Goal: Task Accomplishment & Management: Complete application form

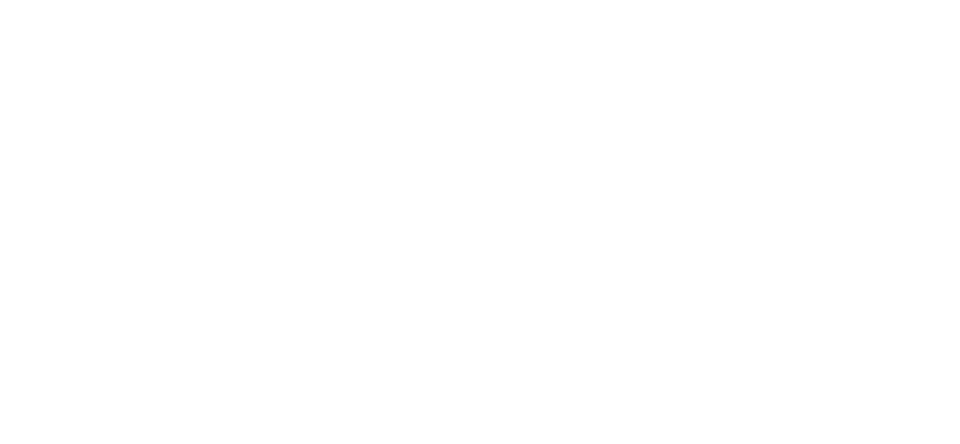
click at [448, 136] on body at bounding box center [480, 222] width 960 height 444
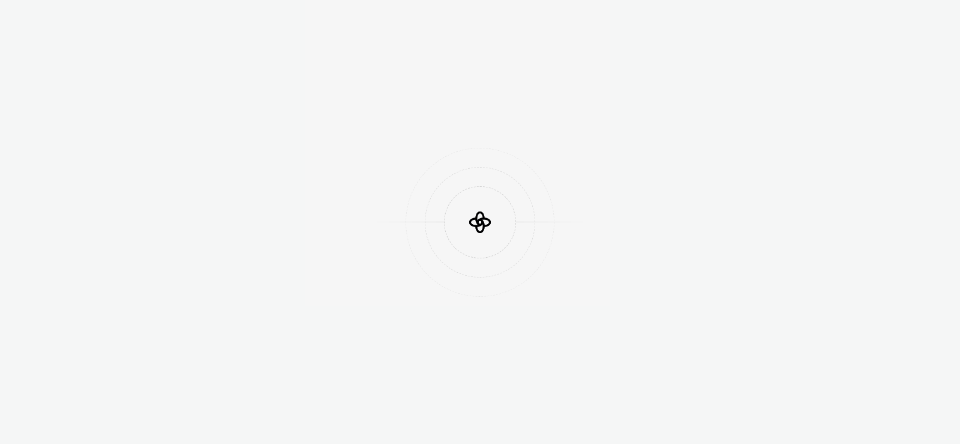
click at [389, 139] on div at bounding box center [480, 222] width 960 height 444
click at [450, 137] on div at bounding box center [480, 211] width 149 height 149
click at [451, 300] on div "Launching Supernova..." at bounding box center [480, 301] width 92 height 12
click at [500, 296] on div "Launching Supernova..." at bounding box center [480, 301] width 92 height 12
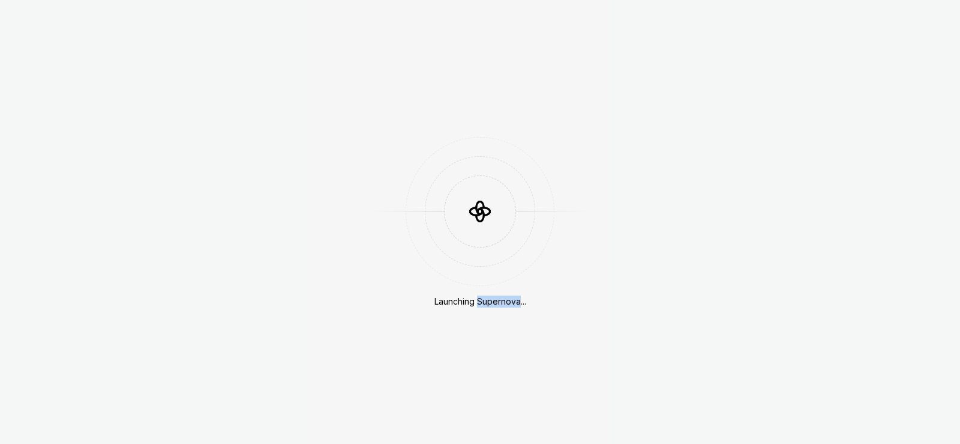
click at [500, 296] on div "Launching Supernova..." at bounding box center [480, 301] width 92 height 12
click at [523, 308] on div "Launching Supernova..." at bounding box center [480, 222] width 960 height 444
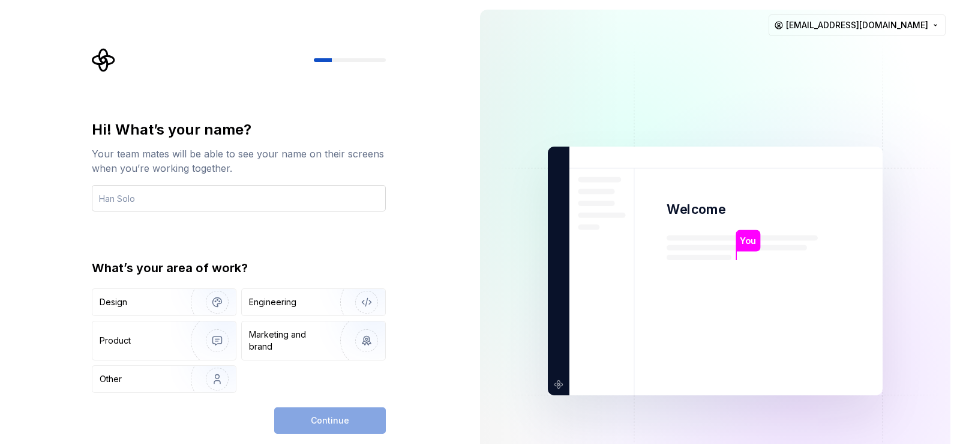
click at [205, 199] on input "text" at bounding box center [239, 198] width 294 height 26
type input "Nooh"
click at [155, 298] on div "Design" at bounding box center [138, 302] width 76 height 12
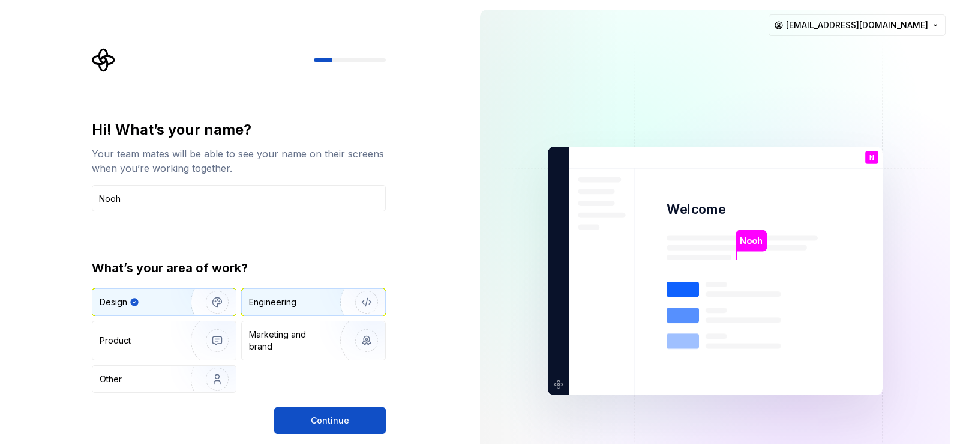
click at [298, 310] on div "Engineering" at bounding box center [313, 302] width 143 height 26
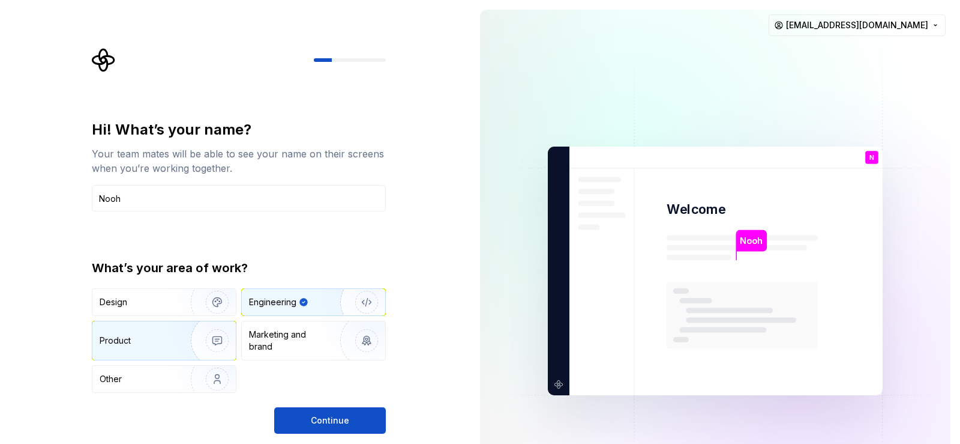
click at [146, 346] on div "Product" at bounding box center [139, 340] width 79 height 12
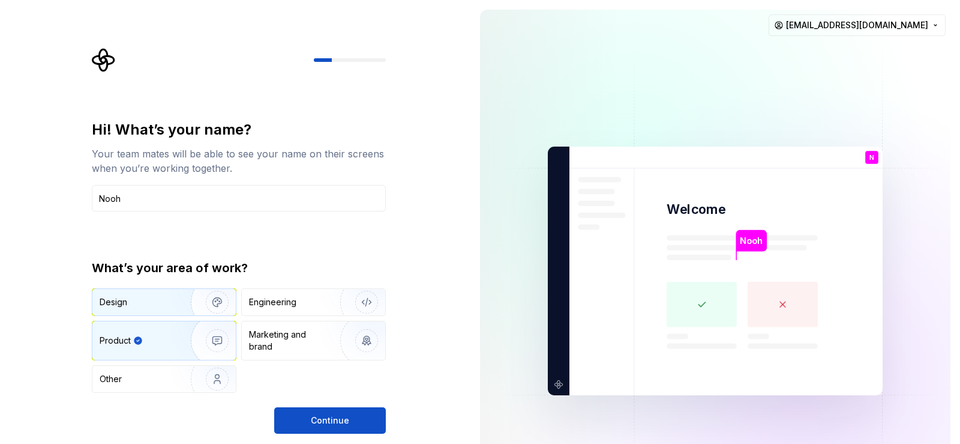
click at [166, 306] on div "Design" at bounding box center [138, 302] width 76 height 12
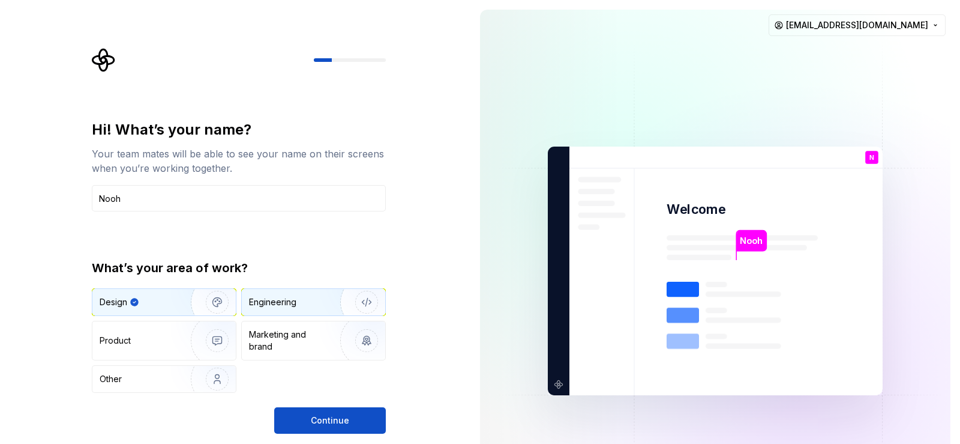
click at [292, 298] on div "Engineering" at bounding box center [272, 302] width 47 height 12
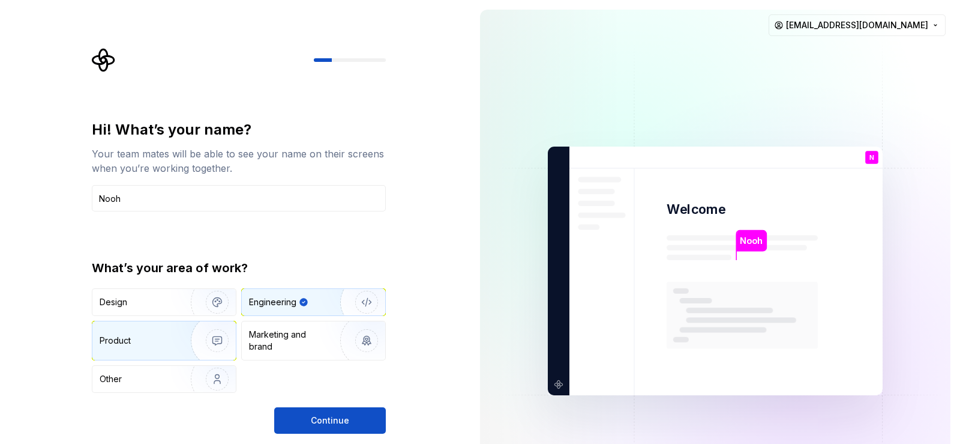
click at [134, 338] on div "Product" at bounding box center [139, 340] width 79 height 12
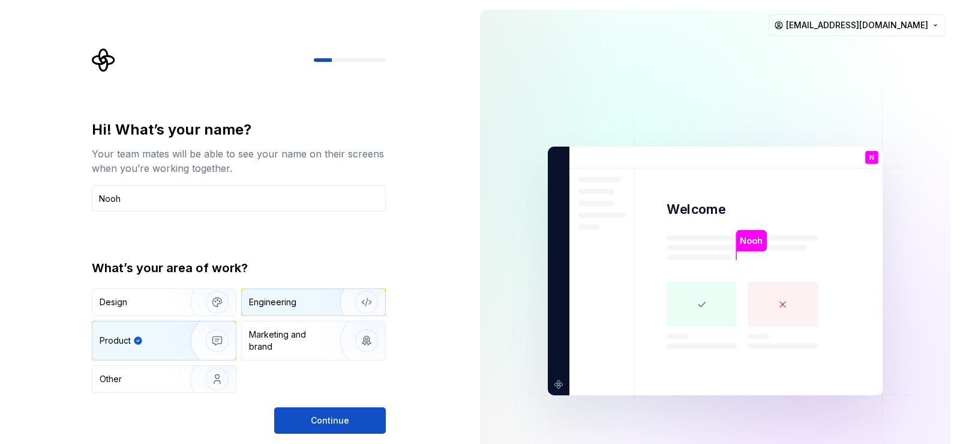
click at [290, 304] on div "Engineering" at bounding box center [272, 302] width 47 height 12
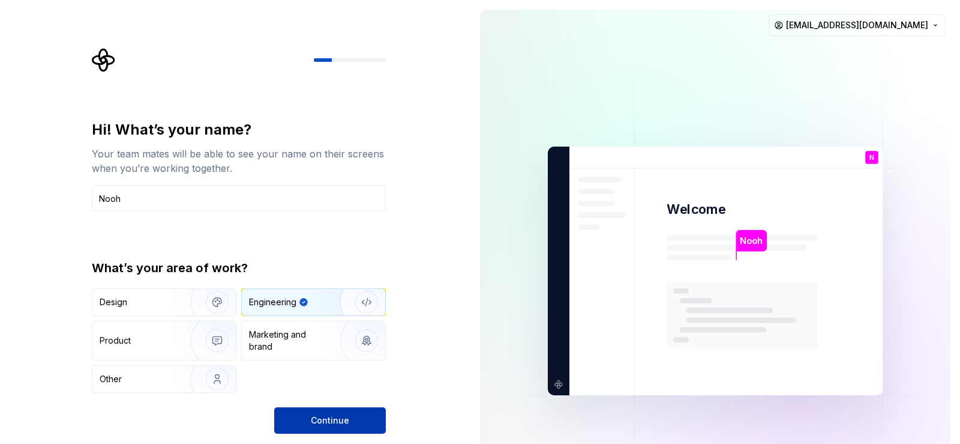
click at [368, 421] on button "Continue" at bounding box center [330, 420] width 112 height 26
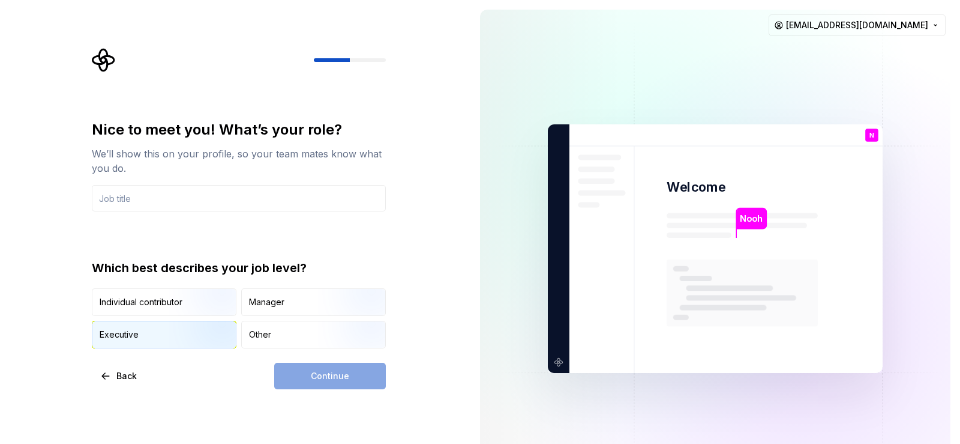
click at [169, 332] on img "button" at bounding box center [207, 349] width 77 height 80
click at [274, 304] on div "Manager" at bounding box center [266, 302] width 35 height 12
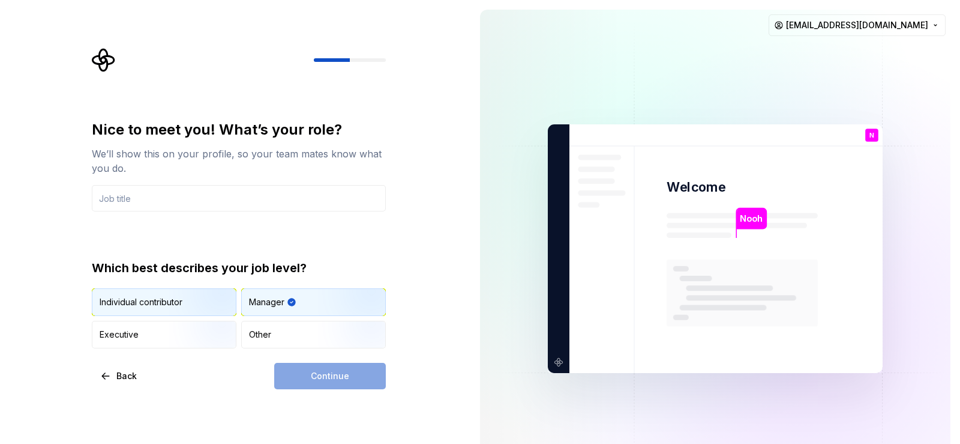
click at [175, 301] on img "button" at bounding box center [207, 317] width 77 height 80
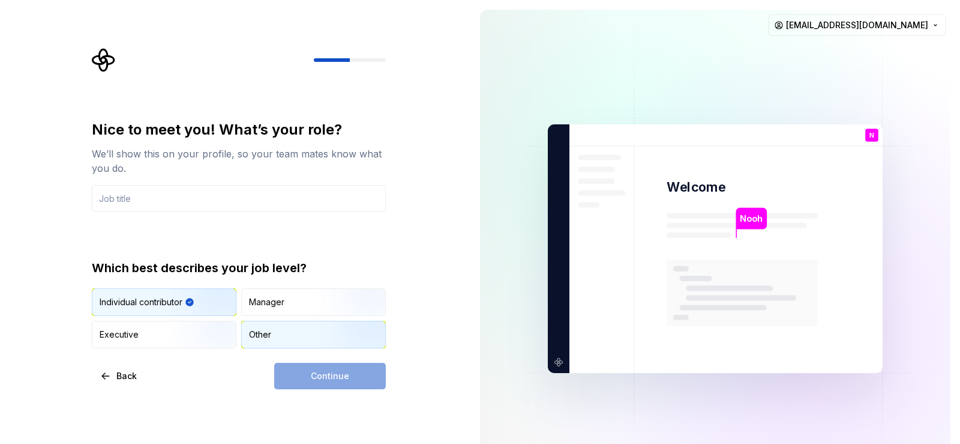
click at [284, 334] on div "Other" at bounding box center [313, 334] width 143 height 26
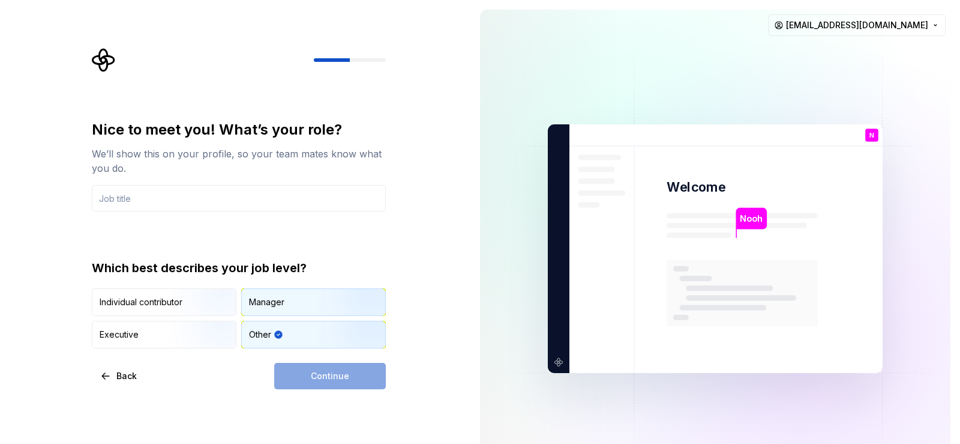
click at [283, 298] on div "Manager" at bounding box center [266, 302] width 35 height 12
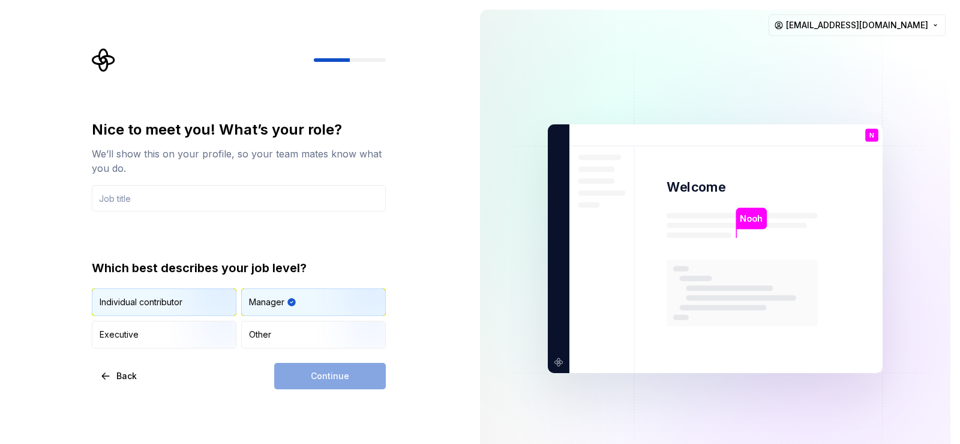
click at [184, 313] on img "button" at bounding box center [207, 317] width 77 height 80
drag, startPoint x: 201, startPoint y: 175, endPoint x: 206, endPoint y: 203, distance: 29.2
click at [200, 174] on div "We’ll show this on your profile, so your team mates know what you do." at bounding box center [239, 160] width 294 height 29
click at [206, 215] on div "Nice to meet you! What’s your role? We’ll show this on your profile, so your te…" at bounding box center [239, 234] width 294 height 228
click at [208, 205] on input "text" at bounding box center [239, 198] width 294 height 26
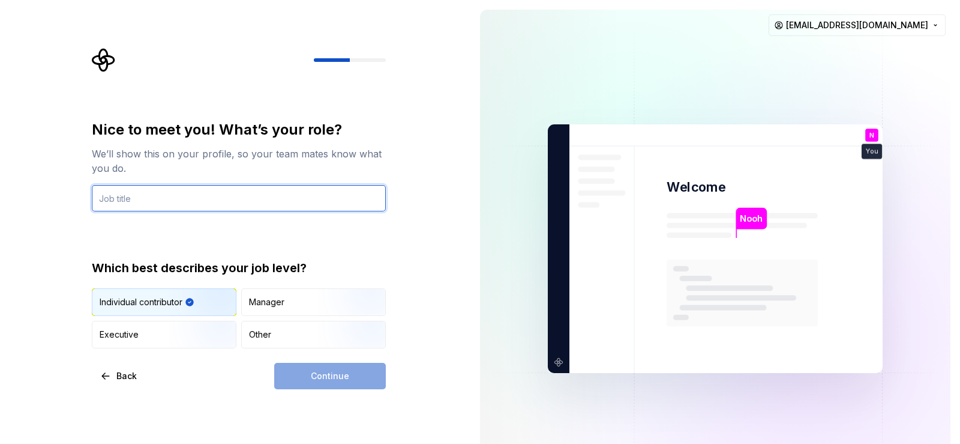
type input "S"
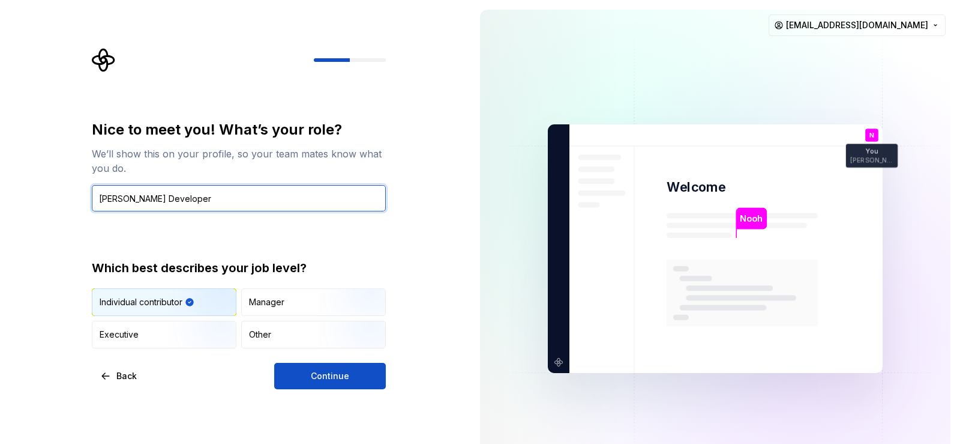
type input "[PERSON_NAME] Developer"
click at [365, 392] on div "Nice to meet you! What’s your role? We’ll show this on your profile, so your te…" at bounding box center [235, 248] width 471 height 497
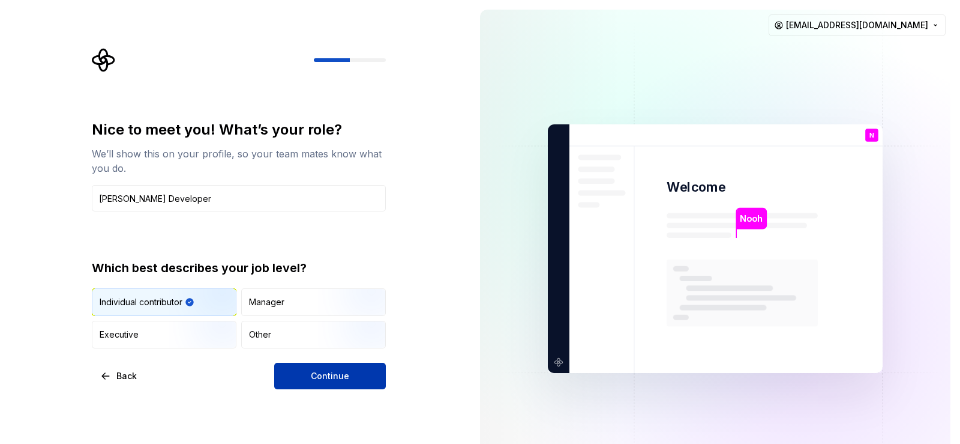
click at [351, 380] on button "Continue" at bounding box center [330, 375] width 112 height 26
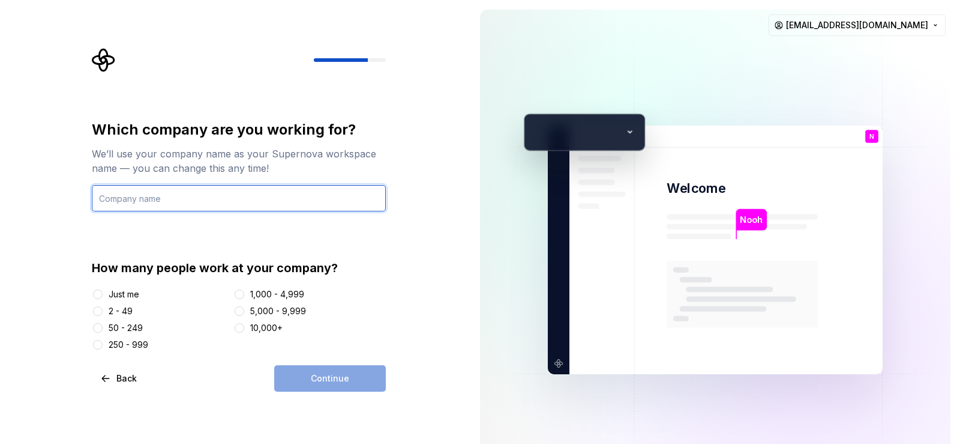
click at [233, 205] on input "text" at bounding box center [239, 198] width 294 height 26
type input "OOp Technologies"
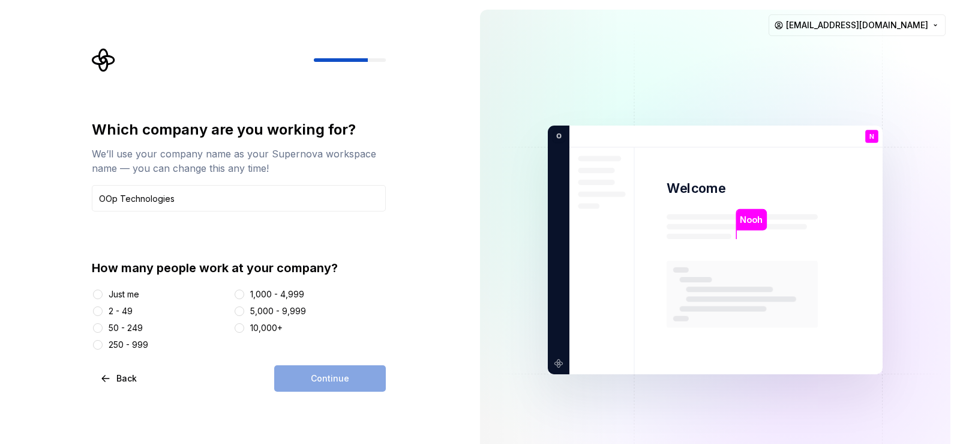
click at [127, 307] on div "2 - 49" at bounding box center [121, 311] width 24 height 12
click at [103, 307] on button "2 - 49" at bounding box center [98, 311] width 10 height 10
click at [329, 272] on div "How many people work at your company?" at bounding box center [239, 267] width 294 height 17
click at [361, 260] on div "How many people work at your company?" at bounding box center [239, 267] width 294 height 17
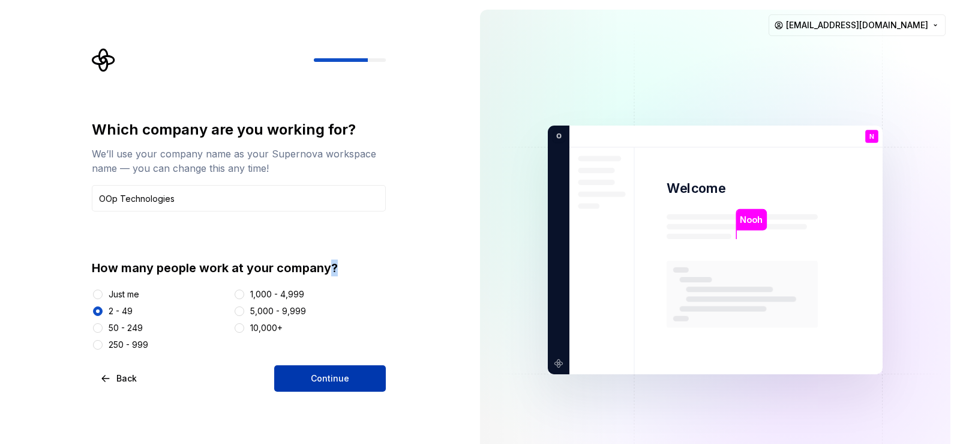
click at [320, 372] on span "Continue" at bounding box center [330, 378] width 38 height 12
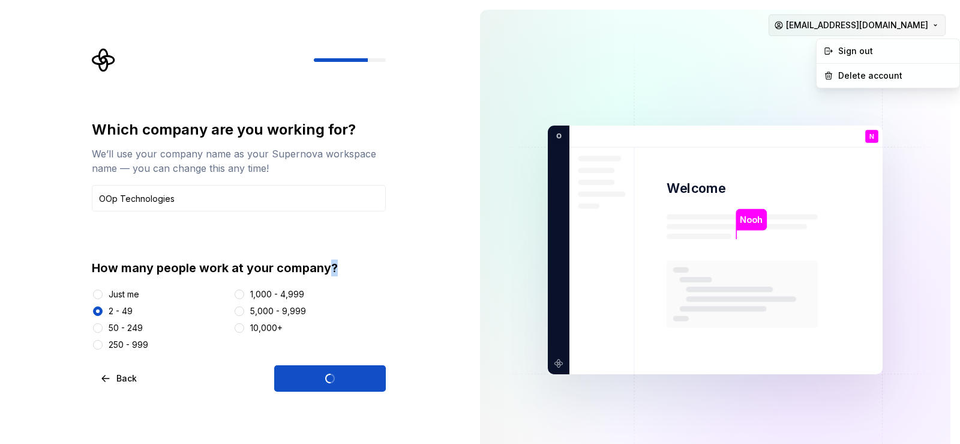
click at [861, 23] on html "Which company are you working for? We’ll use your company name as your Supernov…" at bounding box center [480, 222] width 960 height 444
click at [728, 48] on html "Which company are you working for? We’ll use your company name as your Supernov…" at bounding box center [480, 222] width 960 height 444
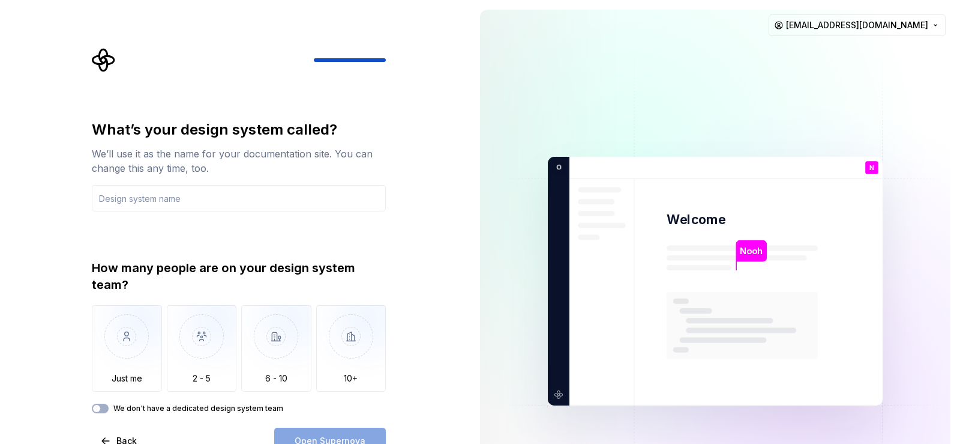
click at [751, 248] on p "Nooh" at bounding box center [751, 250] width 23 height 13
click at [799, 254] on img at bounding box center [715, 281] width 486 height 567
click at [206, 212] on div "What’s your design system called? We’ll use it as the name for your documentati…" at bounding box center [239, 266] width 294 height 293
click at [205, 197] on input "text" at bounding box center [239, 198] width 294 height 26
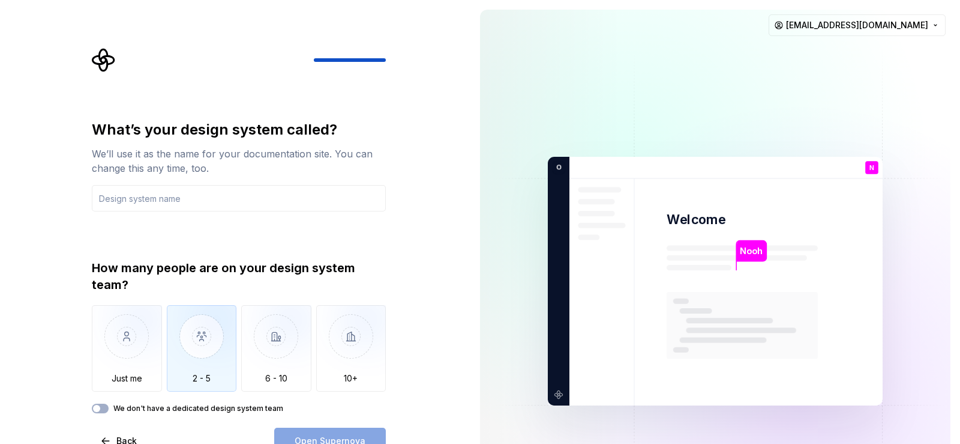
click at [185, 373] on img "button" at bounding box center [202, 345] width 70 height 80
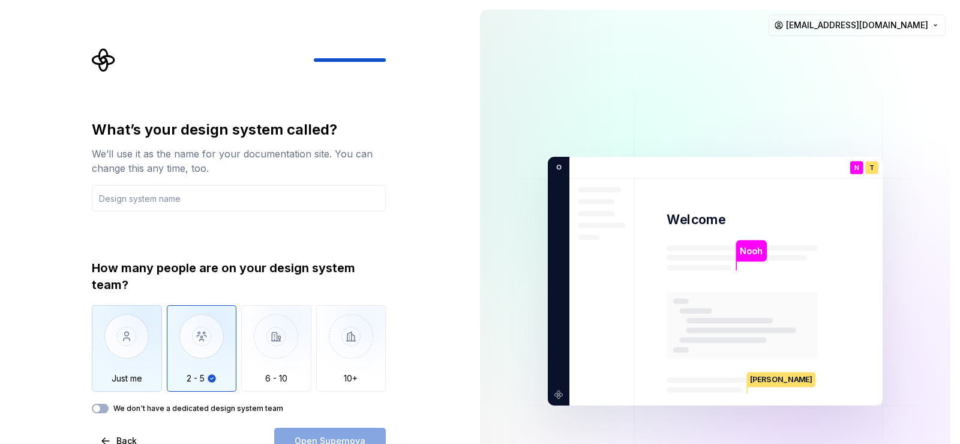
click at [98, 368] on img "button" at bounding box center [127, 345] width 70 height 80
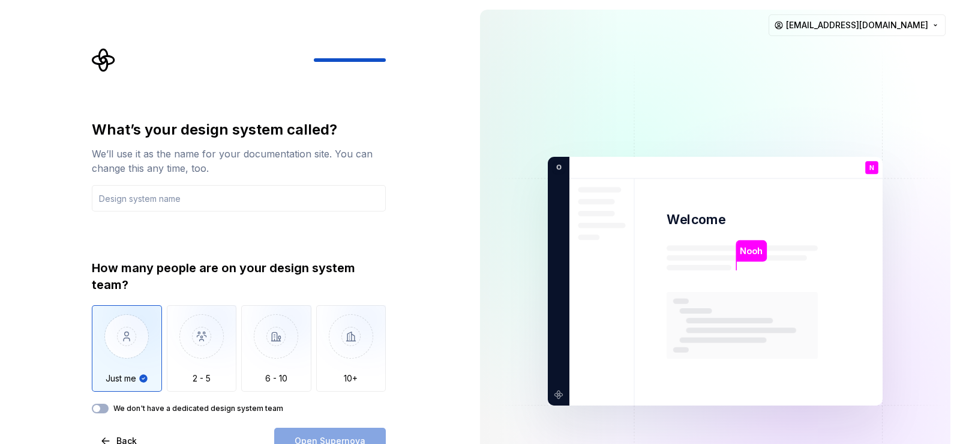
click at [171, 410] on label "We don't have a dedicated design system team" at bounding box center [198, 408] width 170 height 10
click at [109, 410] on button "We don't have a dedicated design system team" at bounding box center [100, 408] width 17 height 10
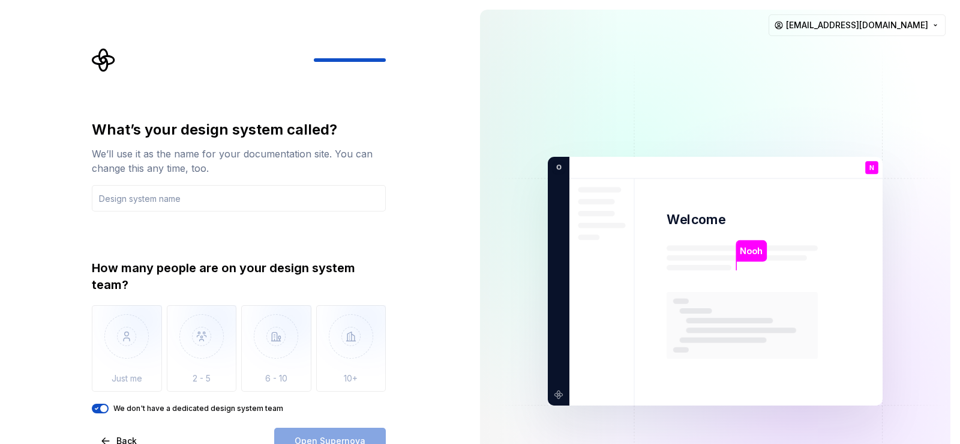
click at [171, 410] on label "We don't have a dedicated design system team" at bounding box center [198, 408] width 170 height 10
click at [109, 410] on button "We don't have a dedicated design system team" at bounding box center [100, 408] width 17 height 10
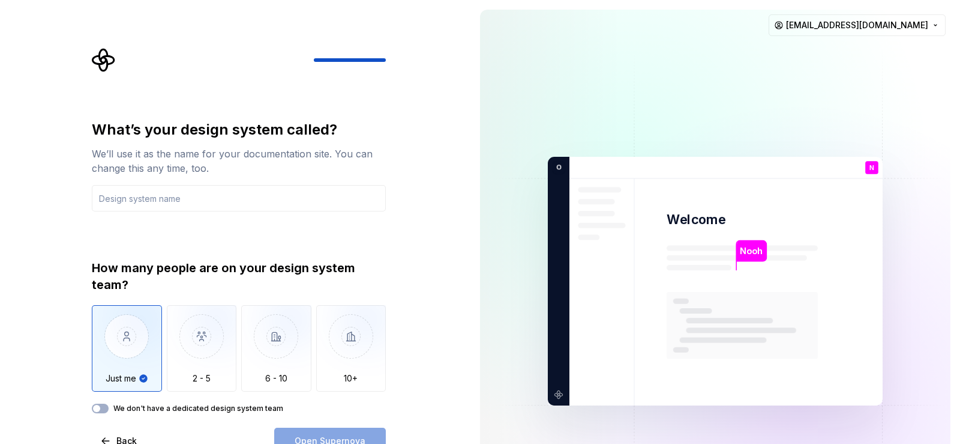
click at [168, 411] on label "We don't have a dedicated design system team" at bounding box center [198, 408] width 170 height 10
click at [109, 411] on button "We don't have a dedicated design system team" at bounding box center [100, 408] width 17 height 10
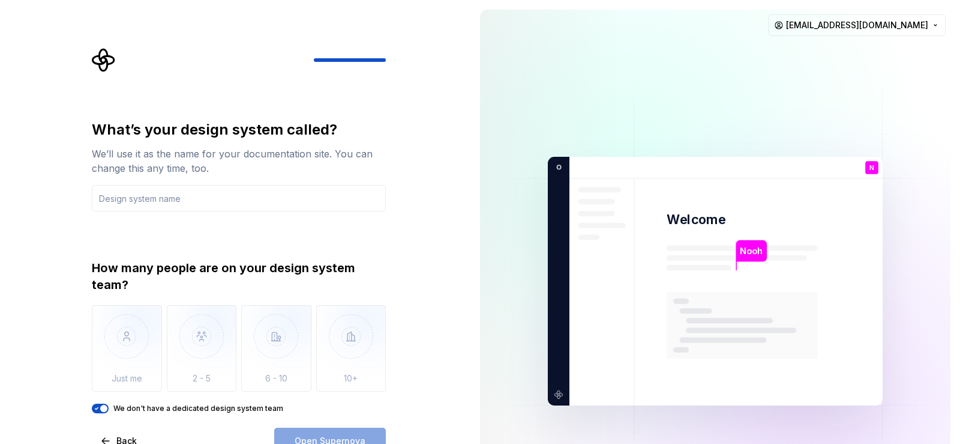
click at [168, 411] on label "We don't have a dedicated design system team" at bounding box center [198, 408] width 170 height 10
click at [109, 411] on button "We don't have a dedicated design system team" at bounding box center [100, 408] width 17 height 10
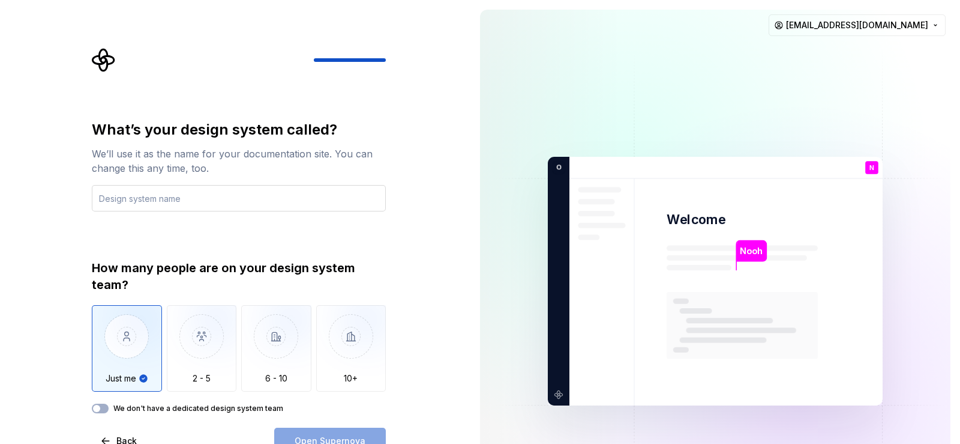
click at [168, 194] on input "text" at bounding box center [239, 198] width 294 height 26
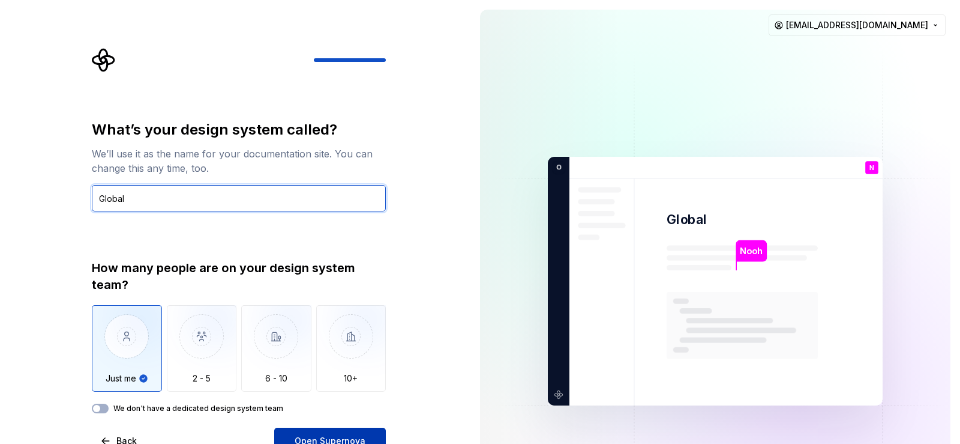
type input "Global"
click at [339, 430] on button "Open Supernova" at bounding box center [330, 440] width 112 height 26
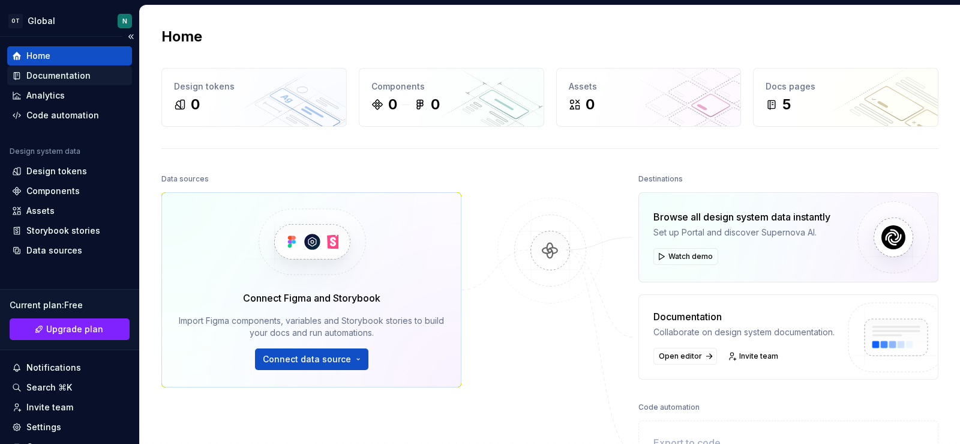
click at [48, 73] on div "Documentation" at bounding box center [58, 76] width 64 height 12
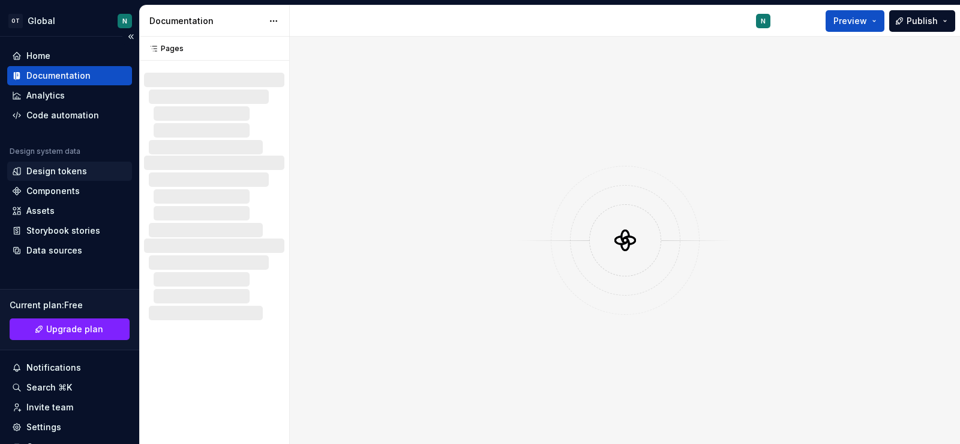
click at [55, 165] on div "Design tokens" at bounding box center [56, 171] width 61 height 12
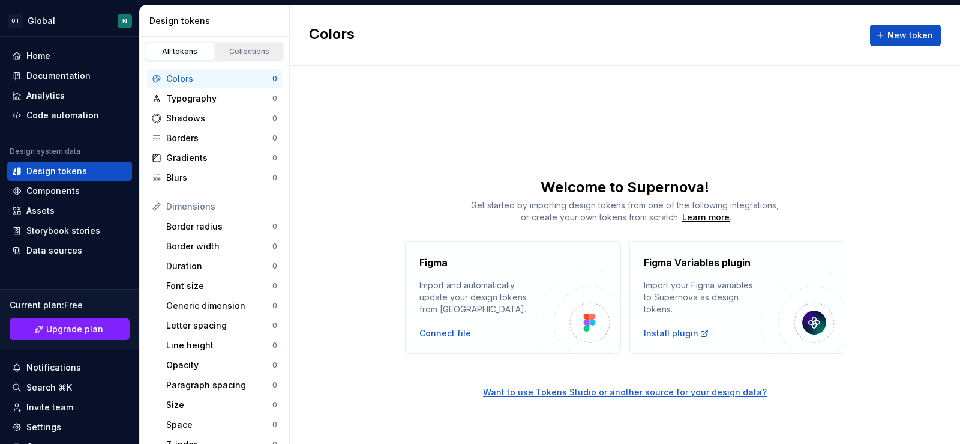
click at [253, 56] on link "Collections" at bounding box center [249, 52] width 68 height 18
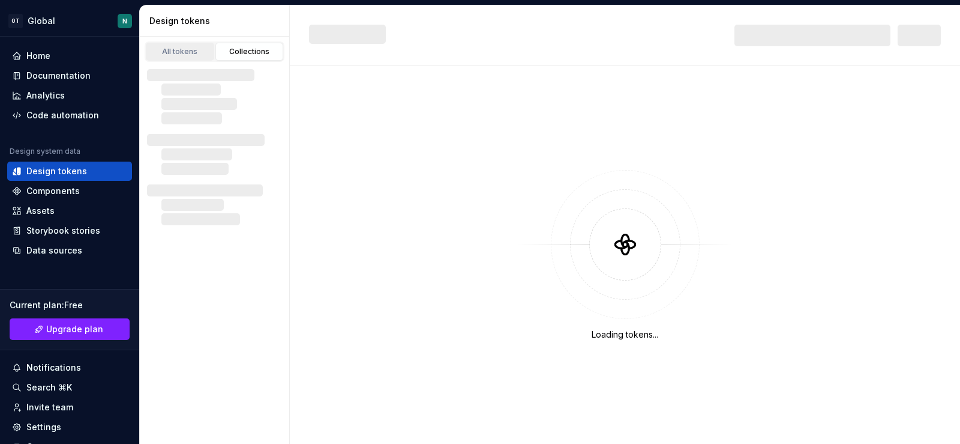
click at [184, 52] on div "All tokens" at bounding box center [180, 52] width 60 height 10
